Goal: Task Accomplishment & Management: Use online tool/utility

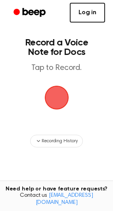
click at [90, 18] on link "Log in" at bounding box center [87, 13] width 35 height 20
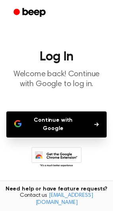
click at [61, 121] on button "Continue with Google" at bounding box center [56, 125] width 100 height 26
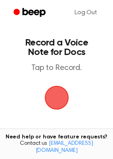
click at [61, 105] on span "button" at bounding box center [56, 98] width 24 height 24
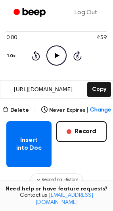
scroll to position [79, 0]
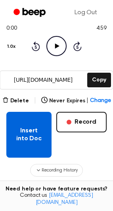
click at [35, 142] on button "Insert into Doc" at bounding box center [28, 135] width 45 height 46
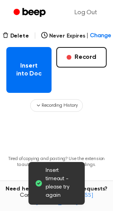
scroll to position [158, 0]
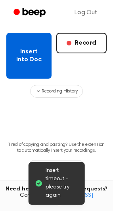
click at [32, 61] on button "Insert into Doc" at bounding box center [28, 56] width 45 height 46
